Goal: Task Accomplishment & Management: Complete application form

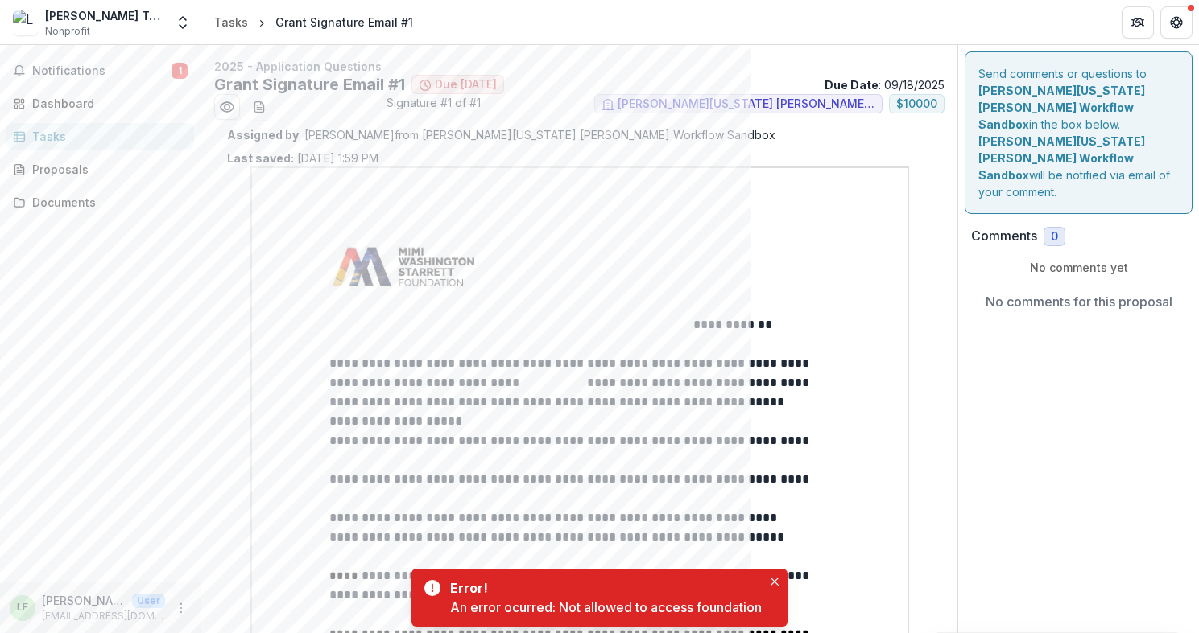
click at [586, 345] on p at bounding box center [579, 344] width 501 height 19
click at [771, 579] on icon "Close" at bounding box center [774, 582] width 8 height 8
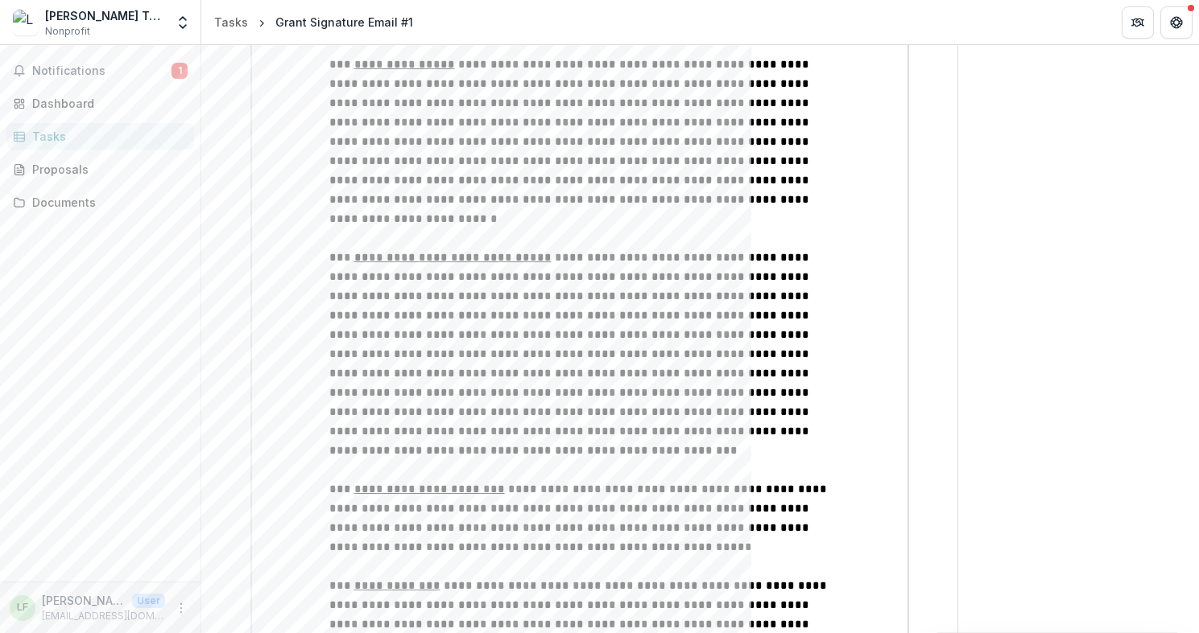
scroll to position [6365, 0]
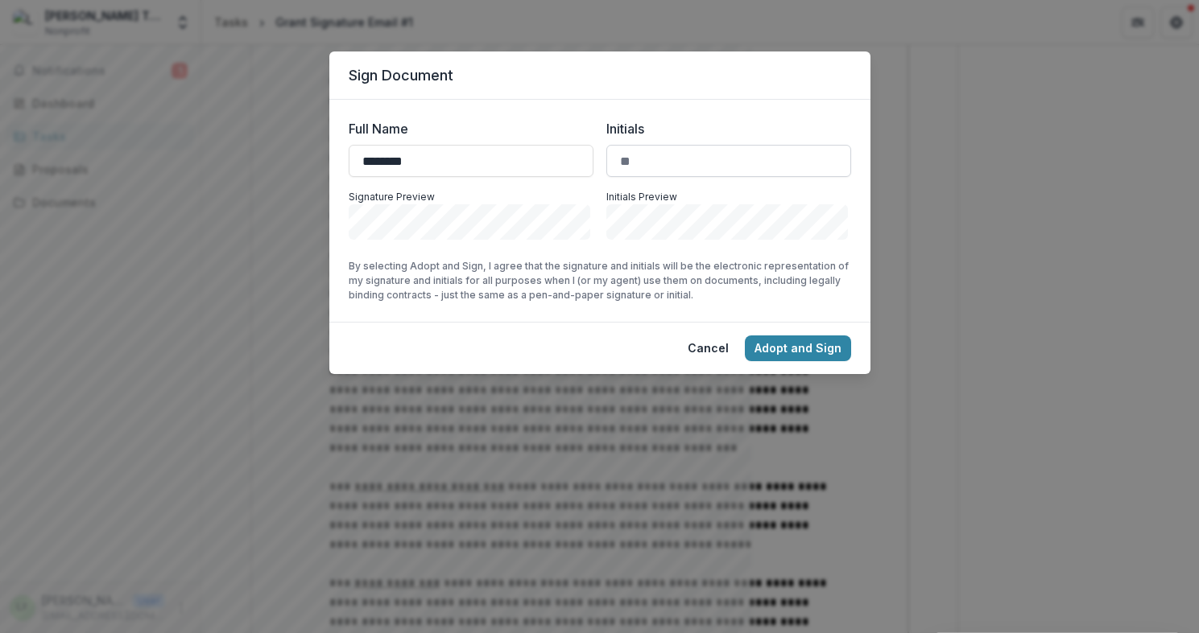
type input "********"
click at [749, 151] on input "Initials" at bounding box center [728, 161] width 245 height 32
type input "**"
click at [828, 346] on button "Adopt and Sign" at bounding box center [798, 349] width 106 height 26
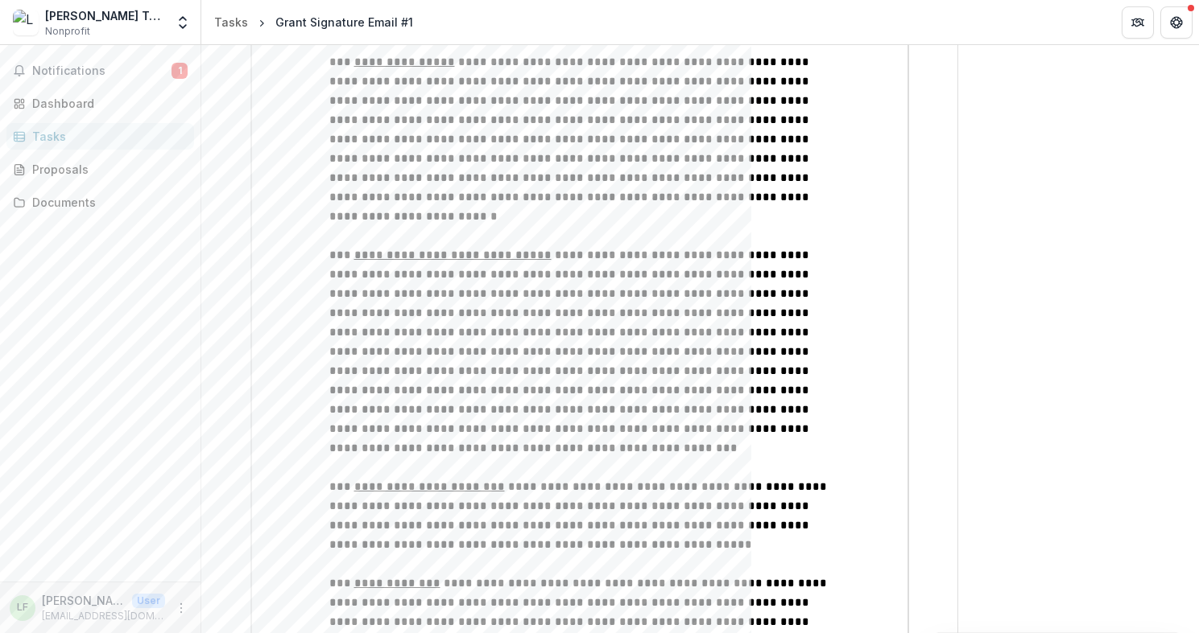
scroll to position [6575, 0]
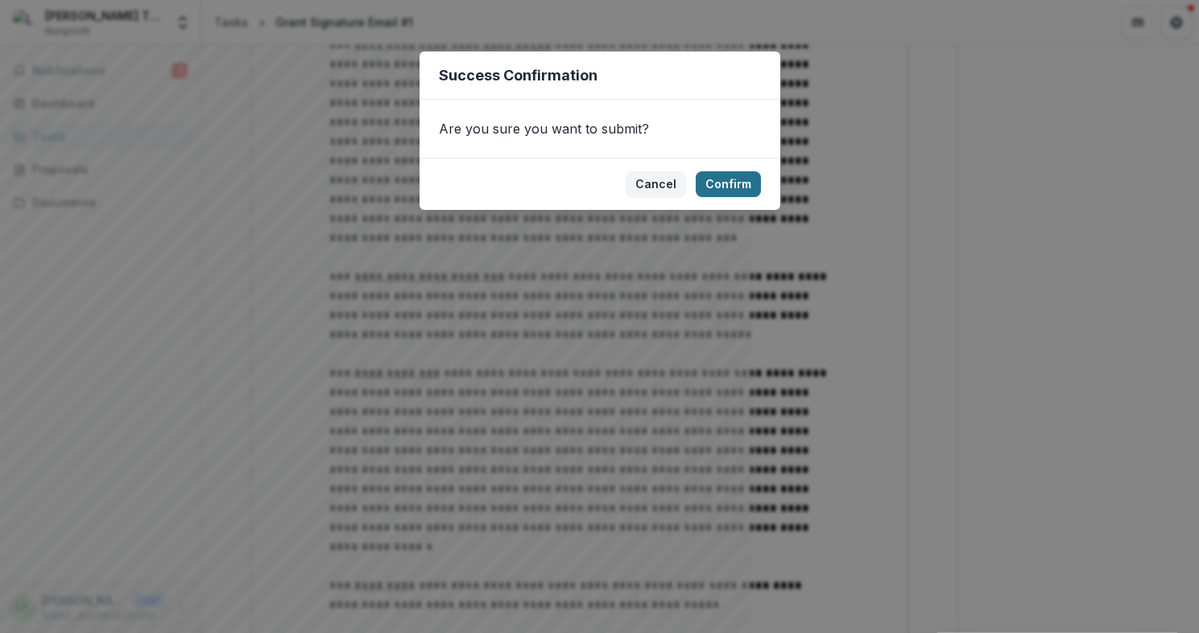
click at [745, 178] on button "Confirm" at bounding box center [727, 184] width 65 height 26
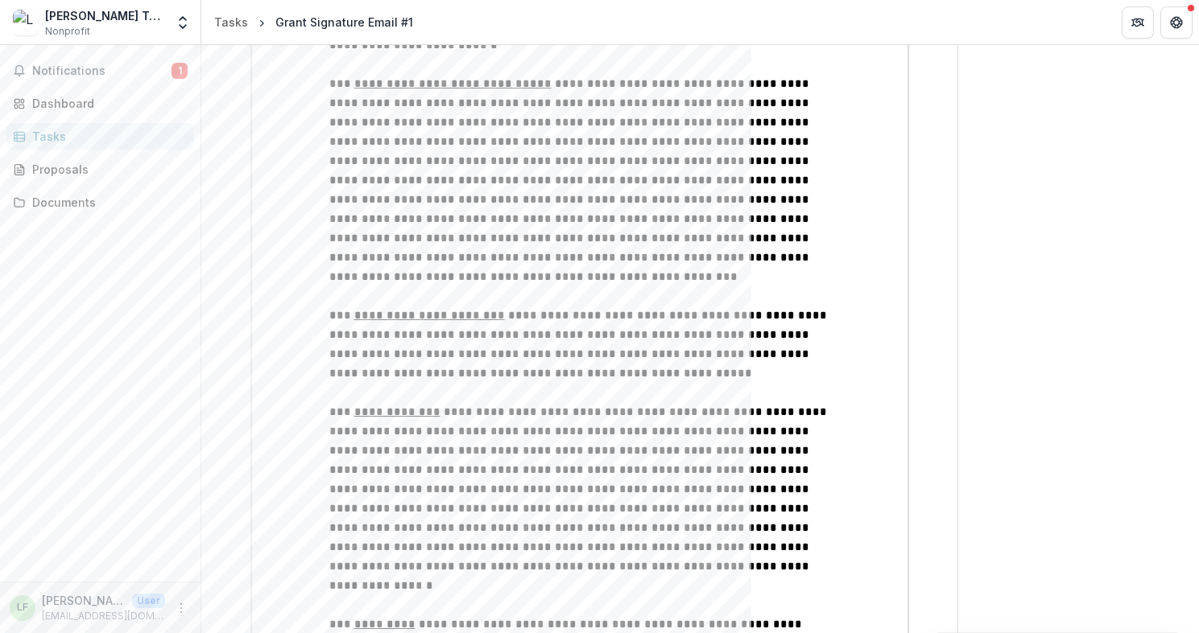
scroll to position [0, 0]
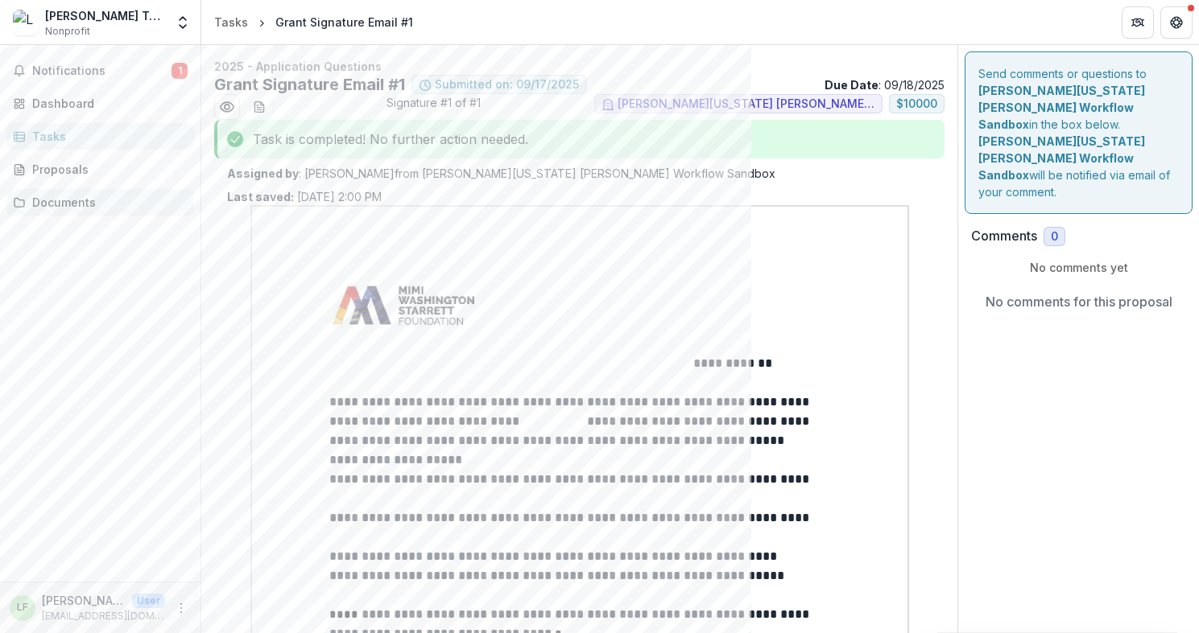
click at [66, 208] on div "Documents" at bounding box center [106, 202] width 149 height 17
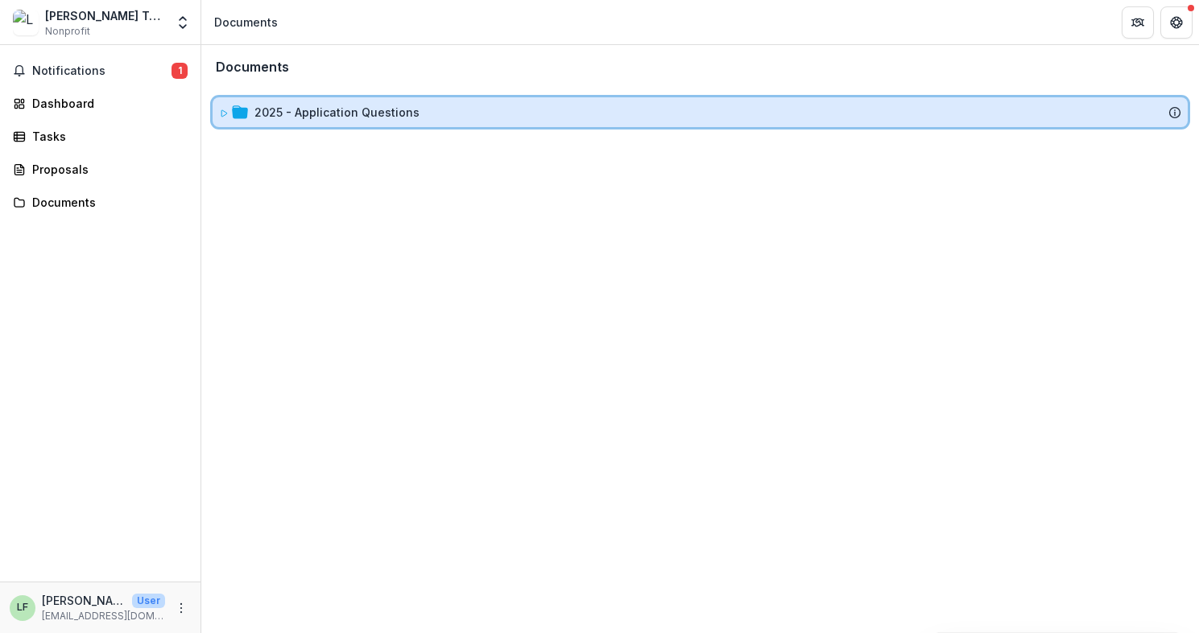
click at [222, 111] on icon at bounding box center [224, 114] width 10 height 10
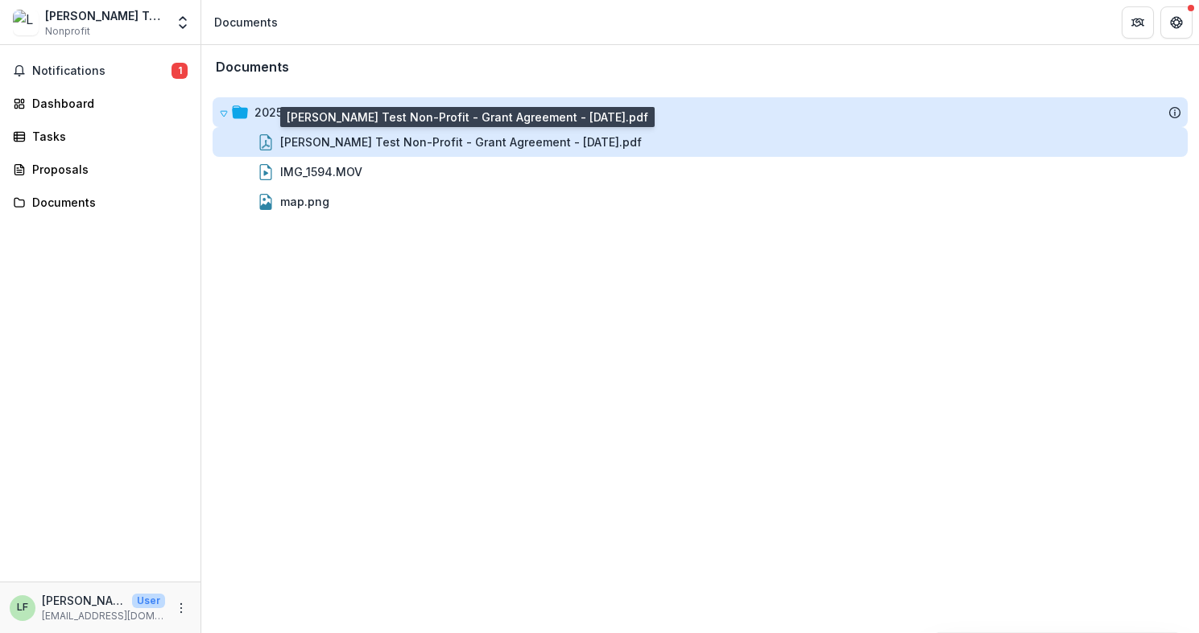
click at [552, 140] on div "[PERSON_NAME] Test Non-Profit - Grant Agreement - [DATE].pdf" at bounding box center [460, 142] width 361 height 17
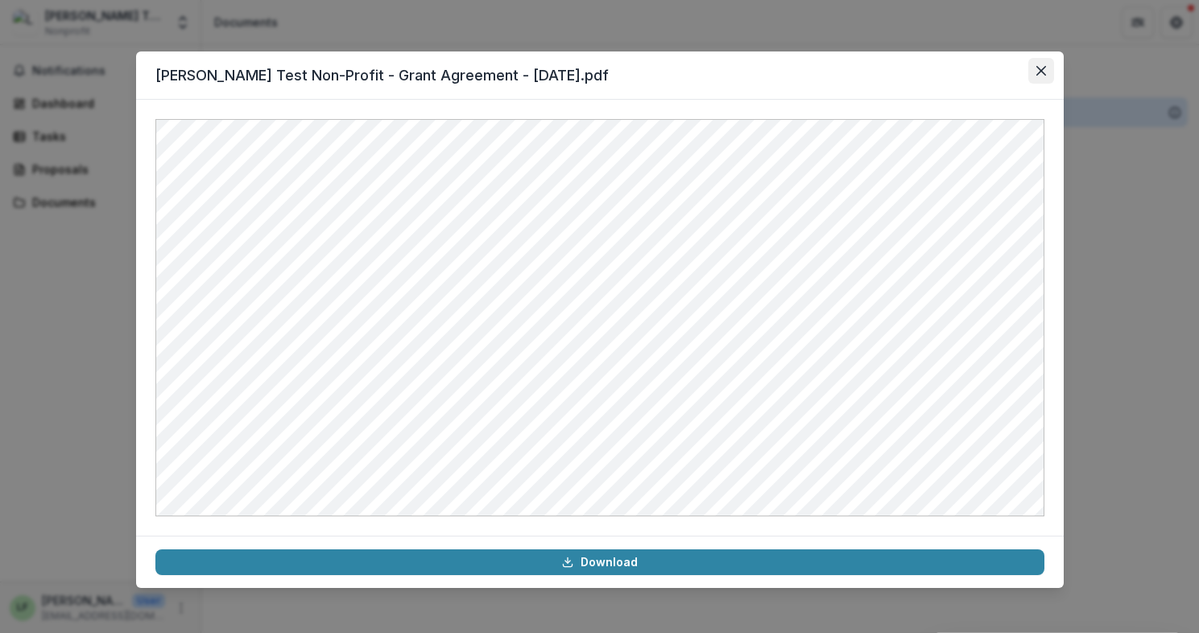
click at [1038, 65] on button "Close" at bounding box center [1041, 71] width 26 height 26
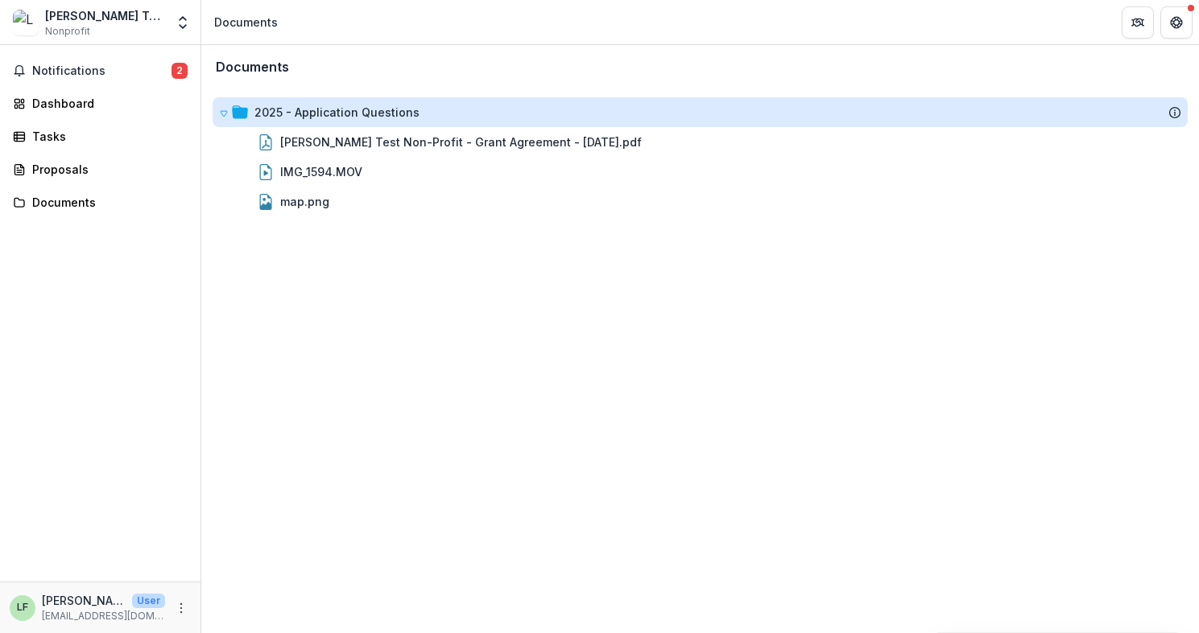
click at [293, 307] on div "Documents 2025 - Application Questions [PERSON_NAME] Test Non-Profit - Grant Ag…" at bounding box center [699, 339] width 997 height 588
click at [64, 98] on div "Dashboard" at bounding box center [106, 103] width 149 height 17
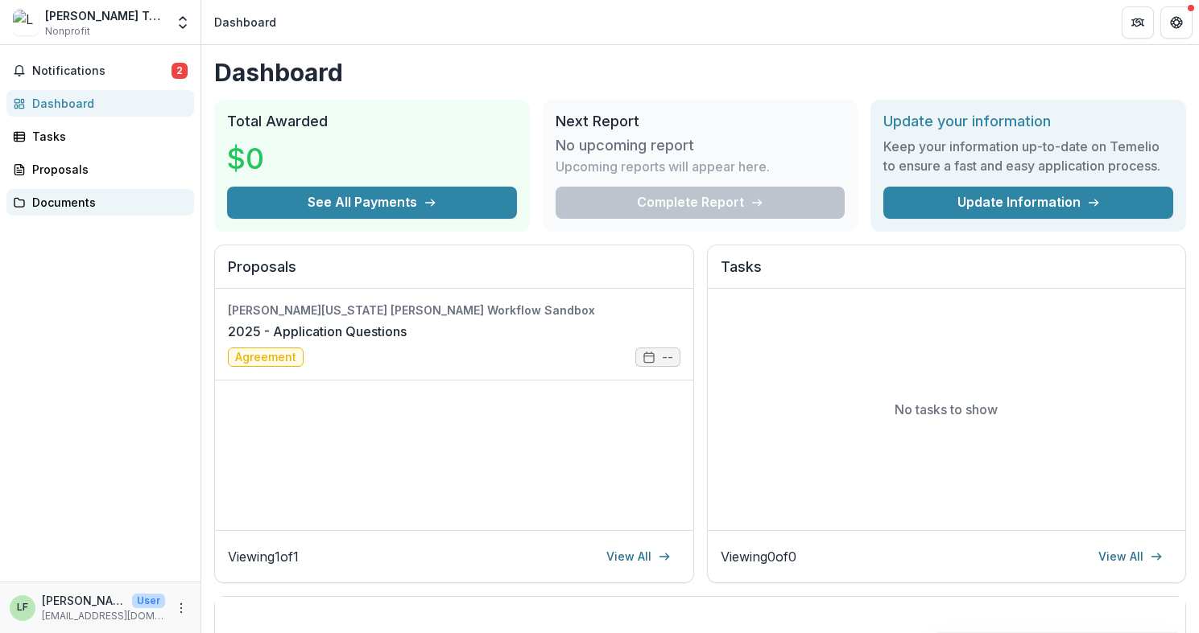
click at [59, 204] on div "Documents" at bounding box center [106, 202] width 149 height 17
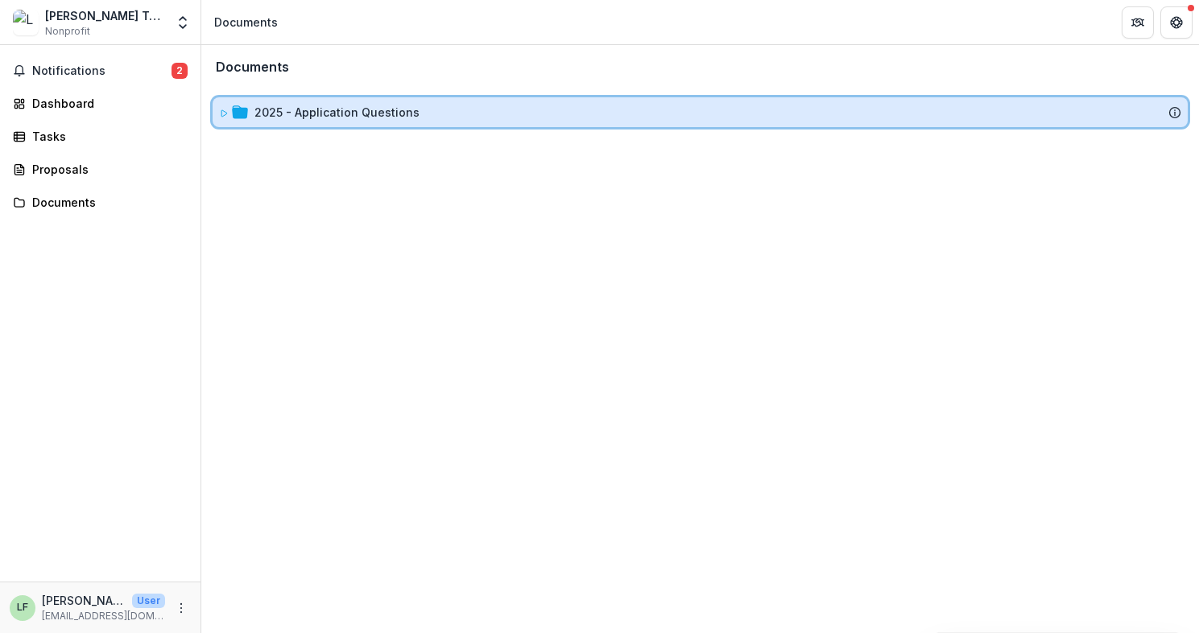
click at [219, 116] on icon at bounding box center [224, 114] width 10 height 10
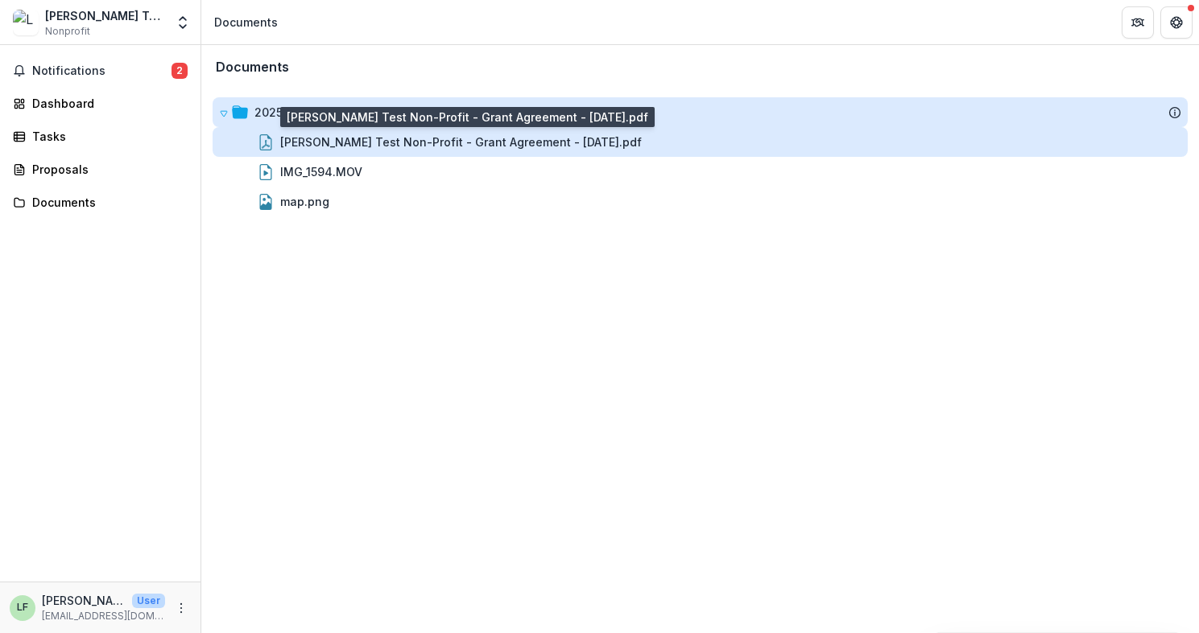
click at [421, 145] on div "[PERSON_NAME] Test Non-Profit - Grant Agreement - [DATE].pdf" at bounding box center [460, 142] width 361 height 17
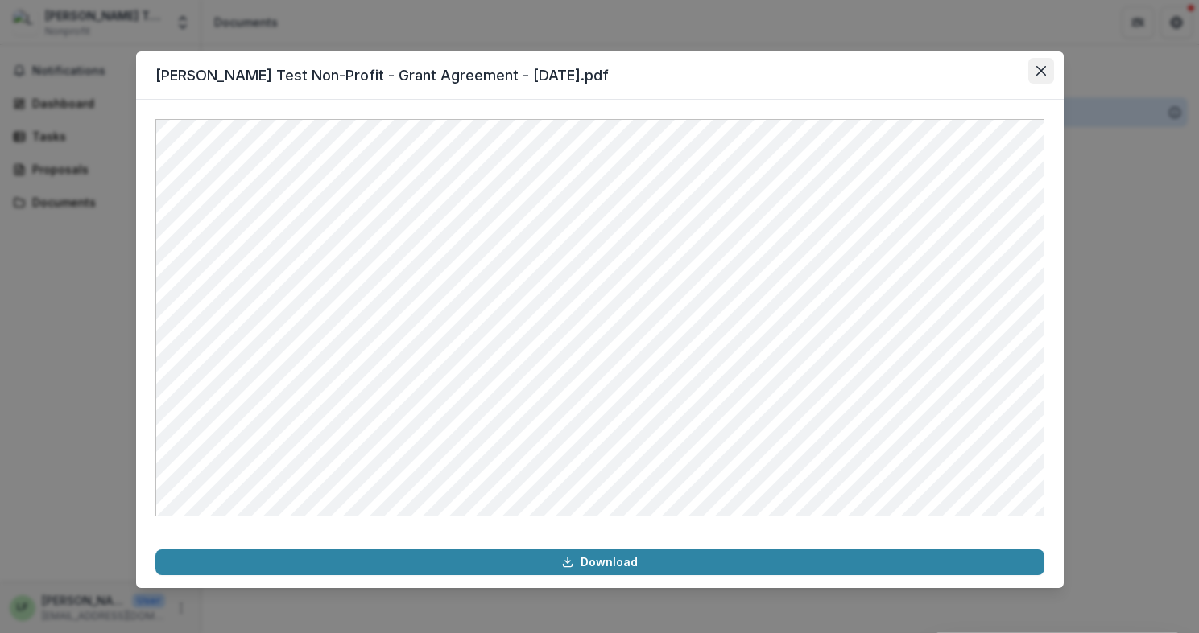
click at [1042, 70] on icon "Close" at bounding box center [1041, 71] width 10 height 10
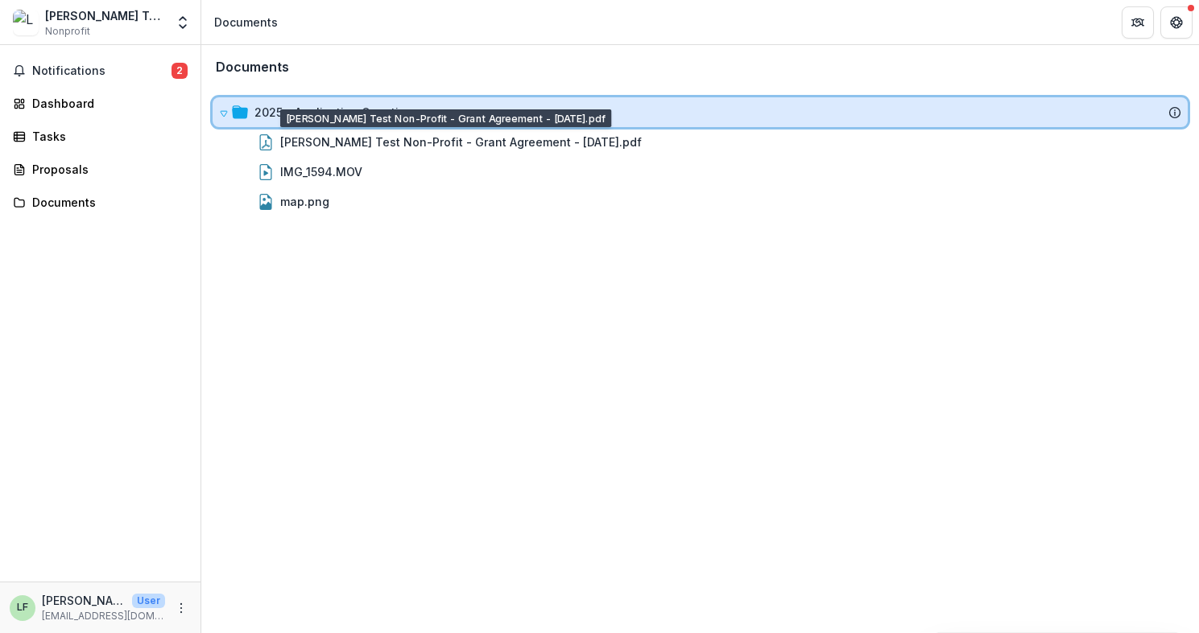
click at [222, 112] on icon at bounding box center [224, 115] width 6 height 6
